Goal: Task Accomplishment & Management: Complete application form

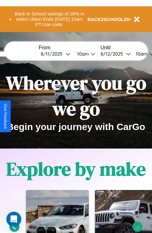
scroll to position [97, 0]
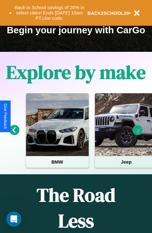
click at [138, 134] on icon at bounding box center [138, 130] width 10 height 10
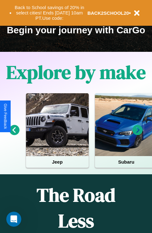
click at [138, 134] on icon at bounding box center [138, 130] width 10 height 10
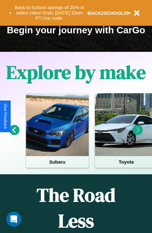
click at [14, 134] on icon at bounding box center [14, 130] width 10 height 10
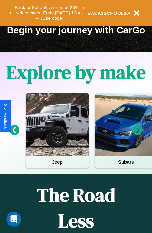
click at [138, 134] on icon at bounding box center [138, 130] width 10 height 10
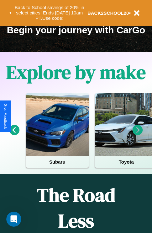
click at [138, 134] on icon at bounding box center [138, 130] width 10 height 10
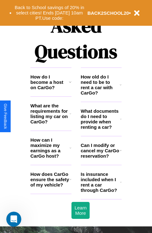
scroll to position [760, 0]
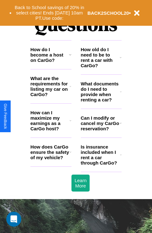
click at [51, 160] on h3 "How does CarGo ensure the safety of my vehicle?" at bounding box center [49, 152] width 39 height 16
click at [51, 96] on h3 "What are the requirements for listing my car on CarGo?" at bounding box center [49, 86] width 39 height 21
click at [101, 131] on h3 "Can I modify or cancel my CarGo reservation?" at bounding box center [100, 123] width 39 height 16
click at [70, 89] on icon at bounding box center [71, 86] width 2 height 5
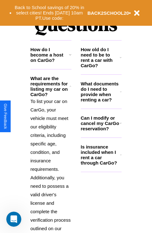
click at [70, 57] on icon at bounding box center [70, 54] width 3 height 5
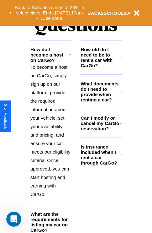
click at [121, 157] on icon at bounding box center [121, 154] width 2 height 5
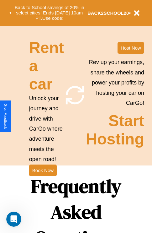
scroll to position [488, 0]
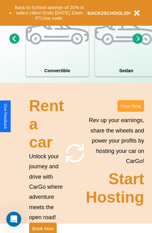
click at [131, 112] on button "Host Now" at bounding box center [131, 106] width 27 height 12
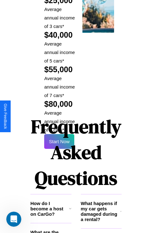
scroll to position [923, 0]
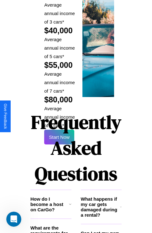
click at [59, 116] on h1 "Frequently Asked Questions" at bounding box center [75, 147] width 91 height 83
